Goal: Information Seeking & Learning: Learn about a topic

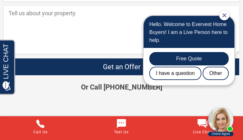
scroll to position [1569, 0]
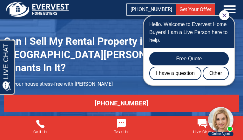
scroll to position [1496, 0]
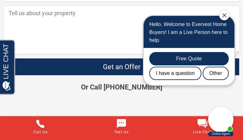
scroll to position [798, 0]
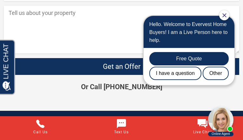
scroll to position [950, 0]
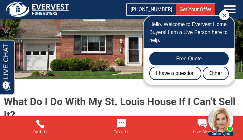
scroll to position [822, 0]
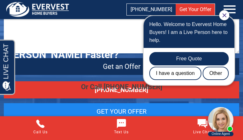
scroll to position [1157, 0]
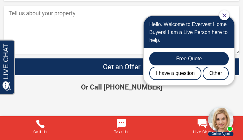
scroll to position [1316, 0]
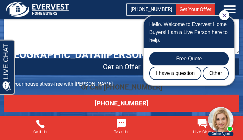
scroll to position [1251, 0]
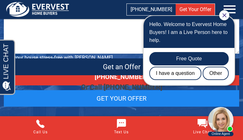
scroll to position [1019, 0]
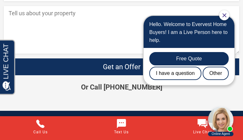
scroll to position [983, 0]
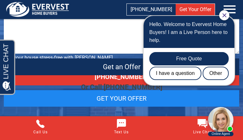
scroll to position [1393, 0]
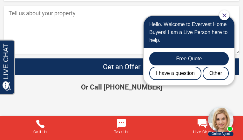
scroll to position [1260, 0]
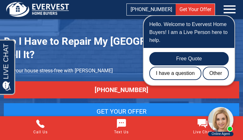
scroll to position [1157, 0]
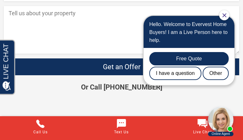
scroll to position [983, 0]
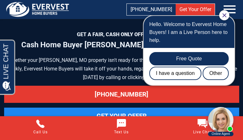
scroll to position [3058, 0]
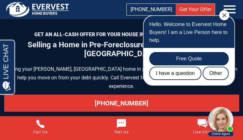
scroll to position [3444, 0]
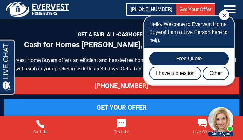
scroll to position [2759, 0]
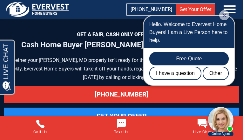
scroll to position [3058, 0]
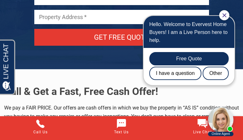
scroll to position [3299, 0]
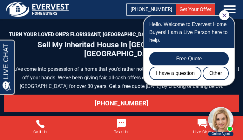
scroll to position [3551, 0]
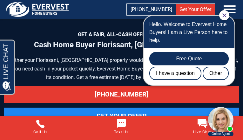
scroll to position [3746, 0]
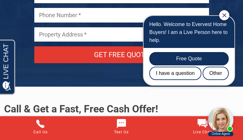
scroll to position [3339, 0]
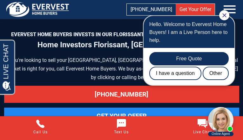
scroll to position [3496, 0]
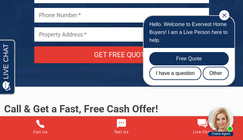
scroll to position [3339, 0]
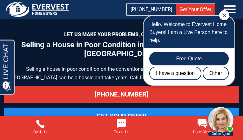
scroll to position [3809, 0]
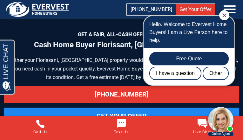
scroll to position [3746, 0]
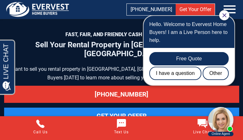
scroll to position [3105, 0]
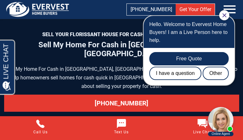
scroll to position [3364, 0]
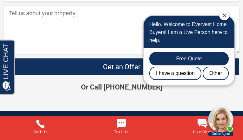
scroll to position [2373, 0]
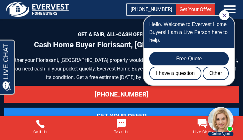
scroll to position [3746, 0]
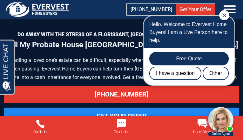
scroll to position [3152, 0]
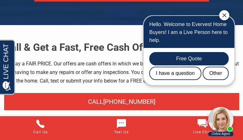
scroll to position [3723, 0]
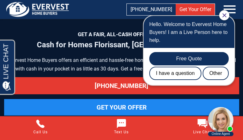
scroll to position [3023, 0]
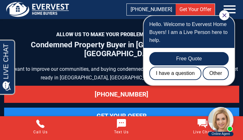
scroll to position [3352, 0]
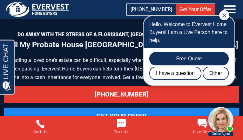
scroll to position [3152, 0]
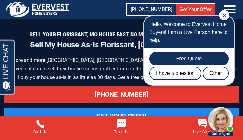
scroll to position [2892, 0]
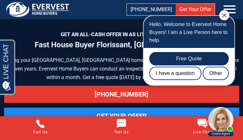
scroll to position [2982, 0]
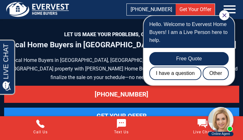
scroll to position [2672, 0]
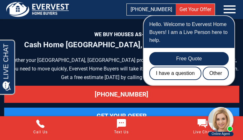
scroll to position [3795, 0]
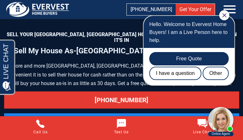
scroll to position [2901, 0]
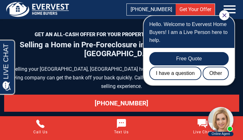
scroll to position [3758, 0]
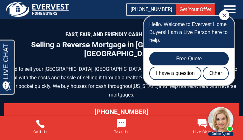
scroll to position [3388, 0]
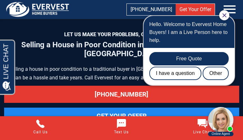
scroll to position [3827, 0]
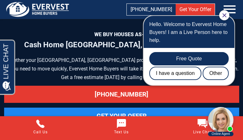
scroll to position [3795, 0]
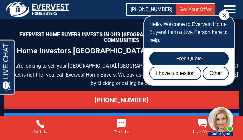
scroll to position [3496, 0]
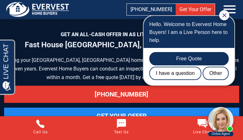
scroll to position [3017, 0]
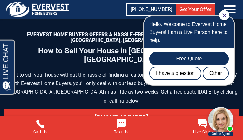
scroll to position [3406, 0]
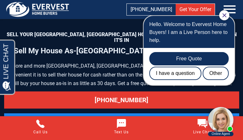
scroll to position [2901, 0]
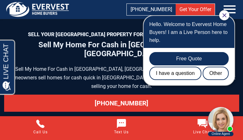
scroll to position [3357, 0]
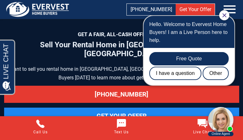
scroll to position [3105, 0]
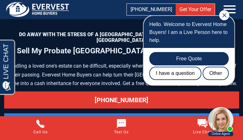
scroll to position [3188, 0]
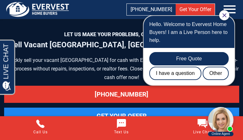
scroll to position [3136, 0]
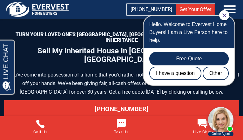
scroll to position [3568, 0]
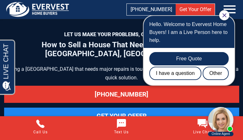
scroll to position [3624, 0]
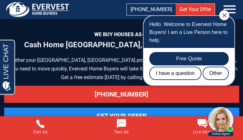
scroll to position [3795, 0]
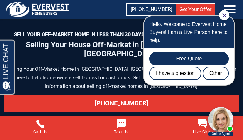
scroll to position [3923, 0]
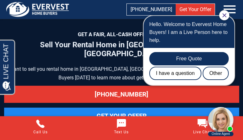
scroll to position [3105, 0]
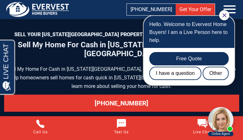
scroll to position [3372, 0]
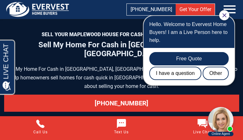
scroll to position [3398, 0]
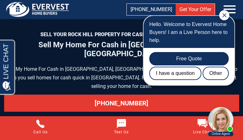
scroll to position [3372, 0]
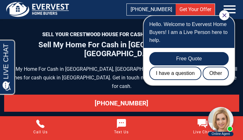
scroll to position [3365, 0]
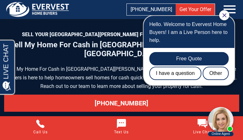
scroll to position [3380, 0]
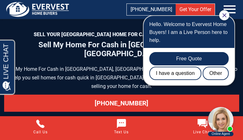
scroll to position [3379, 0]
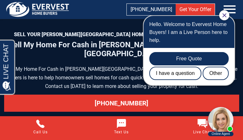
scroll to position [3404, 0]
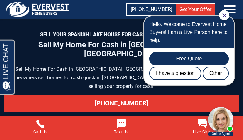
scroll to position [3373, 0]
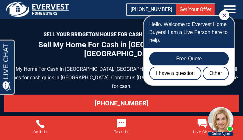
scroll to position [3404, 0]
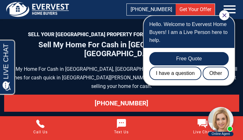
scroll to position [3364, 0]
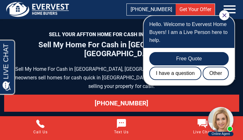
scroll to position [3340, 0]
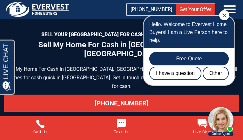
scroll to position [3379, 0]
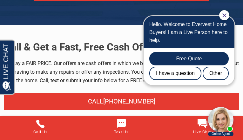
scroll to position [3398, 0]
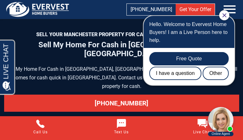
scroll to position [3380, 0]
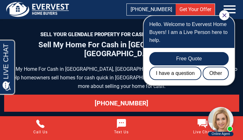
scroll to position [3382, 0]
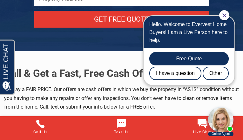
scroll to position [3381, 0]
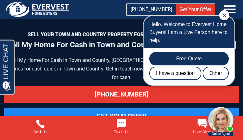
scroll to position [3414, 0]
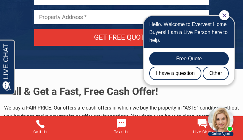
scroll to position [3405, 0]
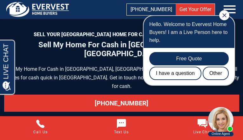
scroll to position [3365, 0]
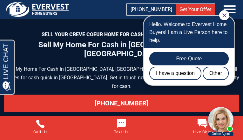
scroll to position [3381, 0]
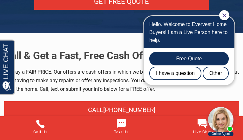
scroll to position [3381, 0]
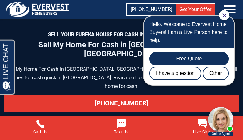
scroll to position [3379, 0]
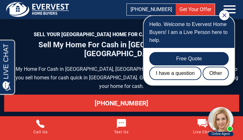
scroll to position [3380, 0]
